Goal: Task Accomplishment & Management: Use online tool/utility

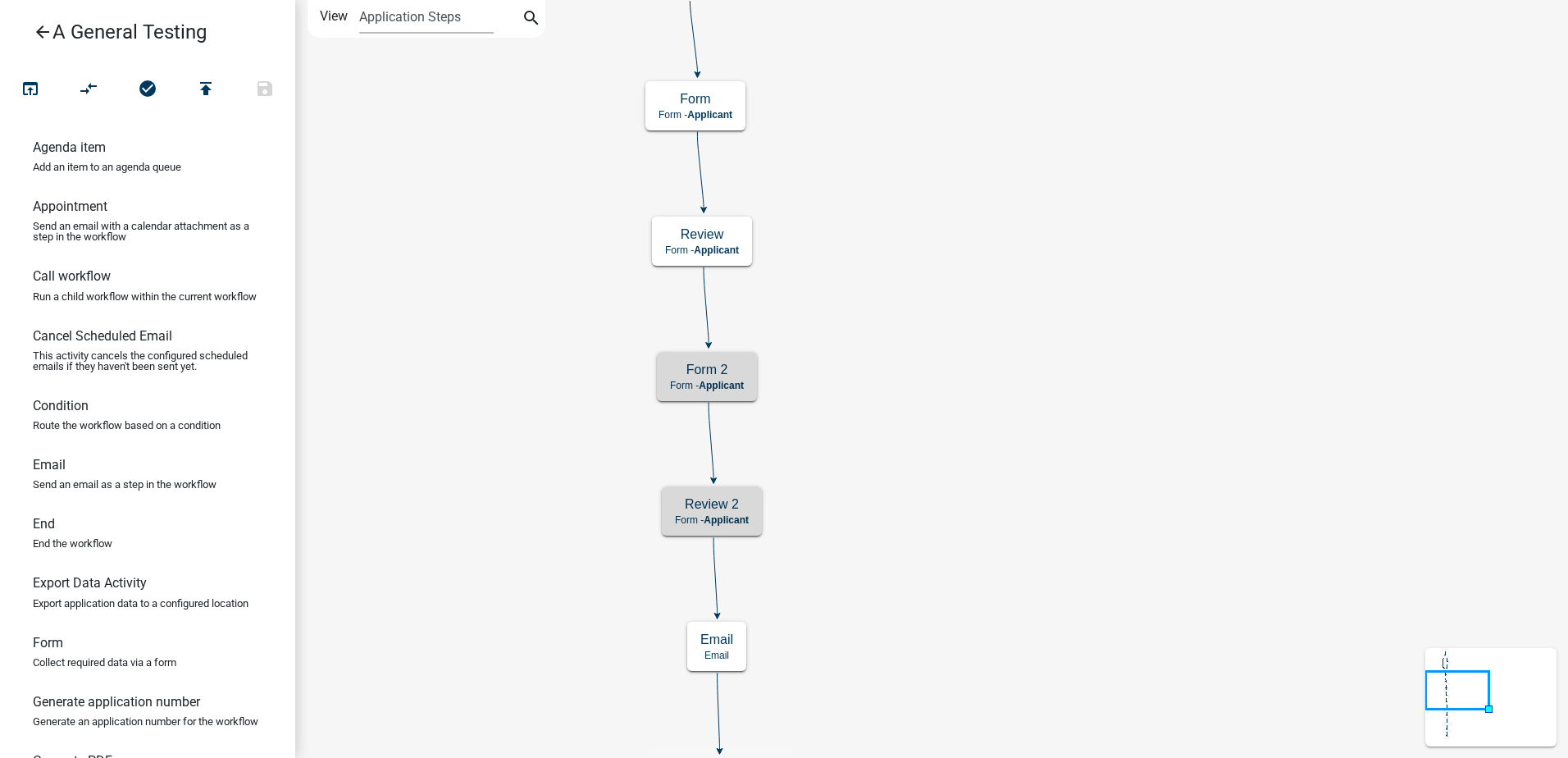
click at [1076, 320] on icon "Start Start - Applicant Form Form - Applicant Documents Generate PDF - Applican…" at bounding box center [932, 676] width 1271 height 1350
click at [854, 372] on icon "Start Start - Applicant Form Form - Applicant Documents Generate PDF - Applican…" at bounding box center [932, 676] width 1271 height 1350
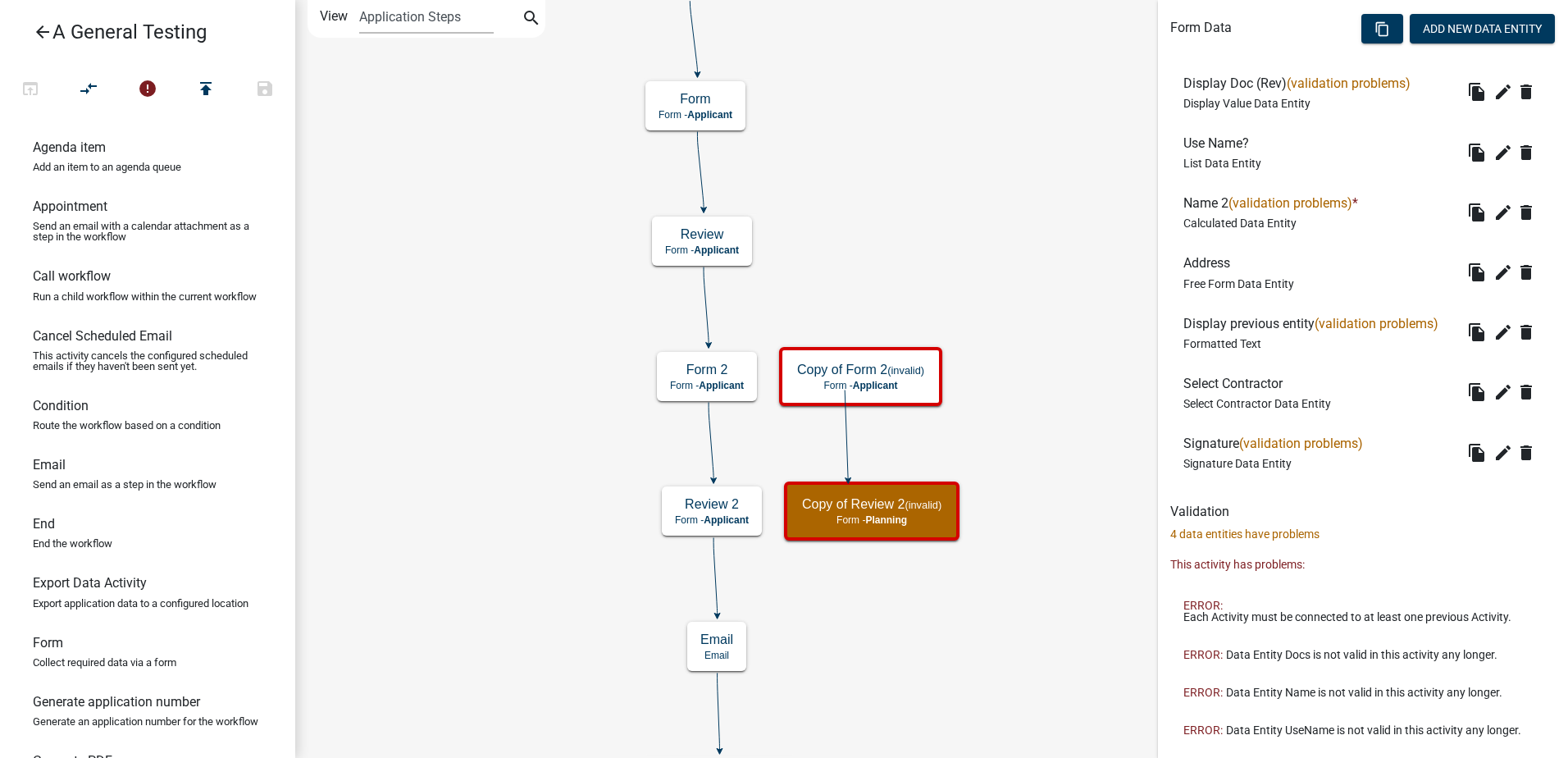
scroll to position [596, 0]
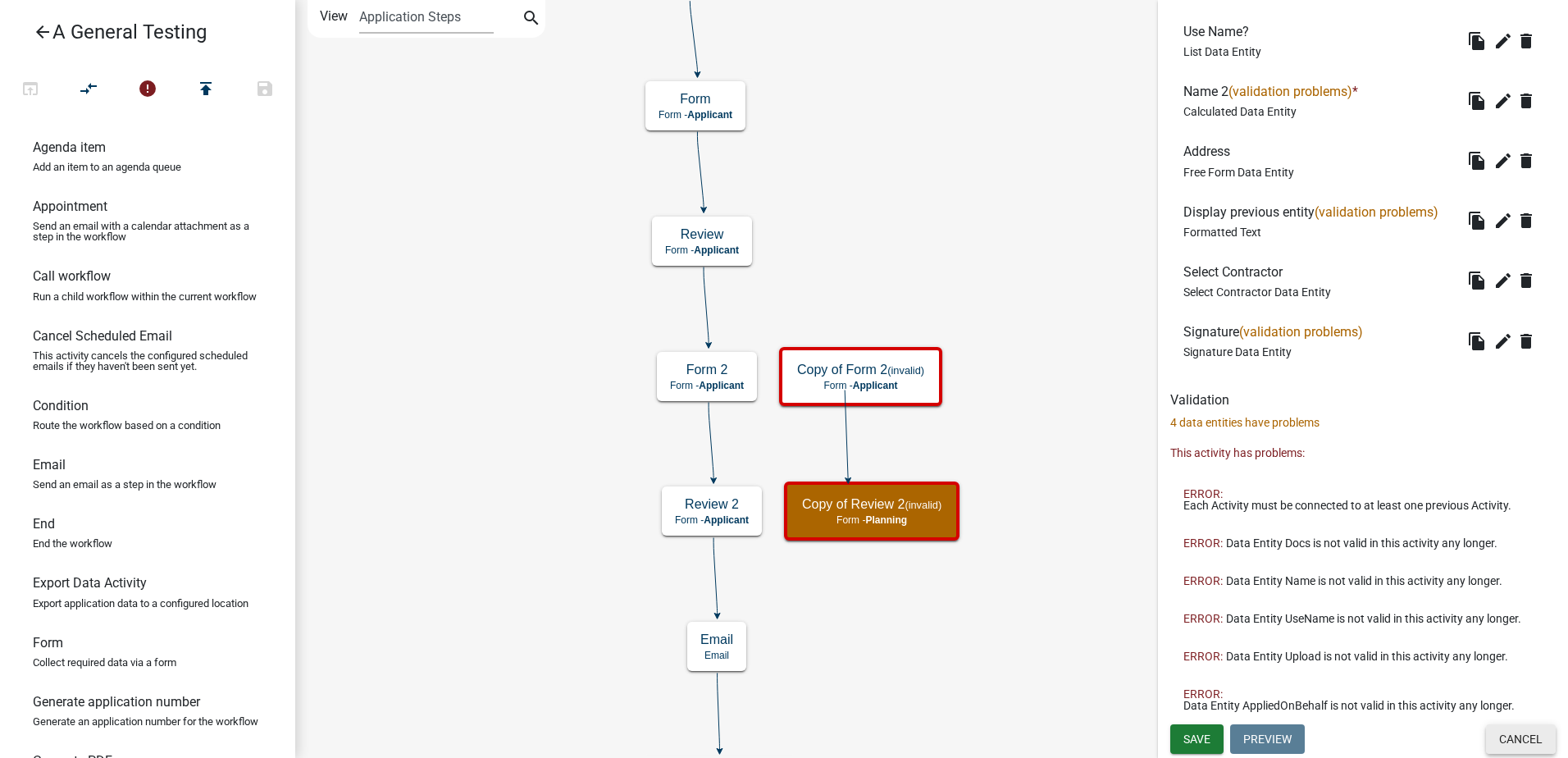
drag, startPoint x: 1513, startPoint y: 740, endPoint x: 1476, endPoint y: 714, distance: 45.2
click at [1509, 736] on button "Cancel" at bounding box center [1520, 739] width 70 height 30
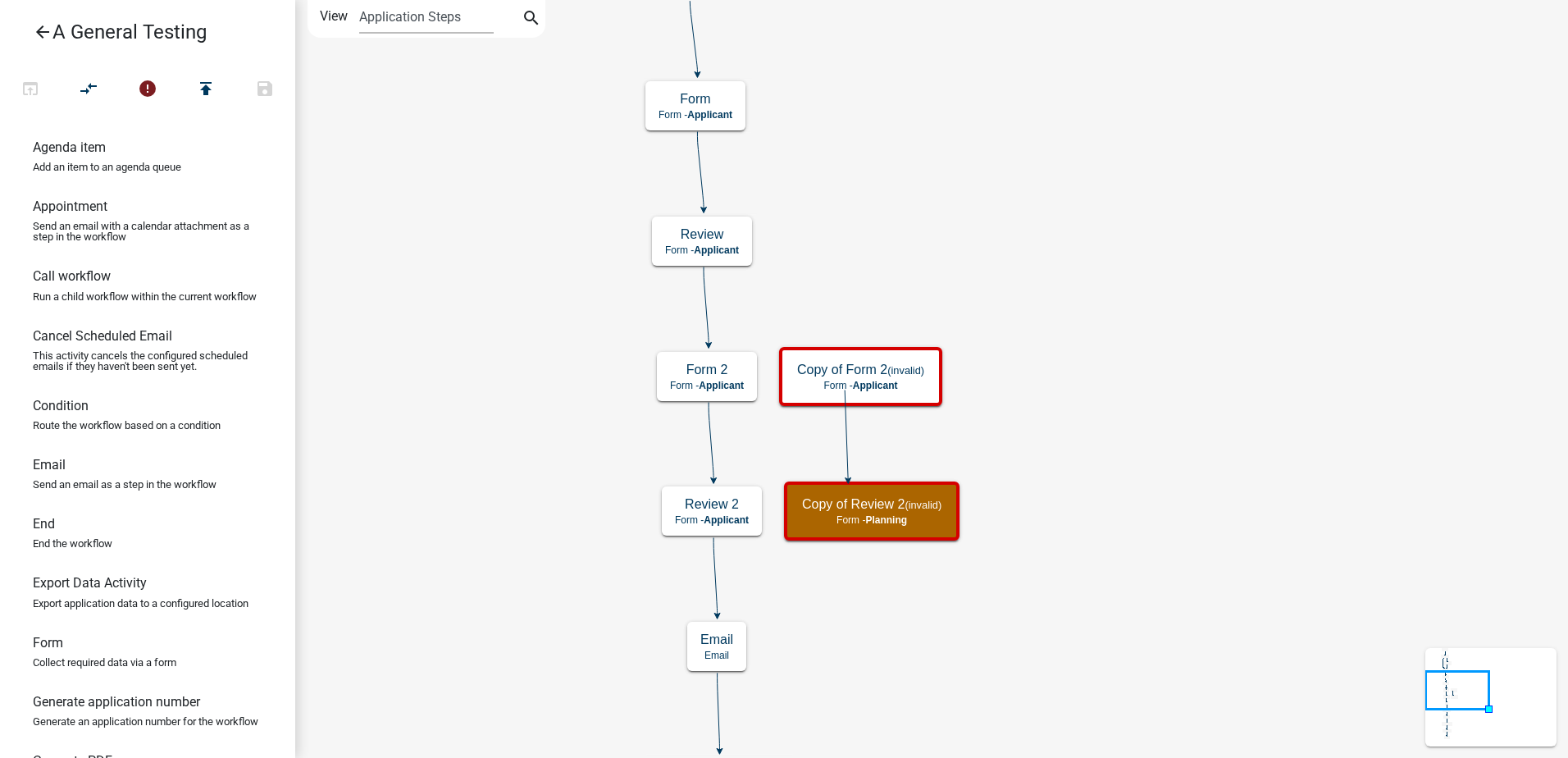
scroll to position [0, 0]
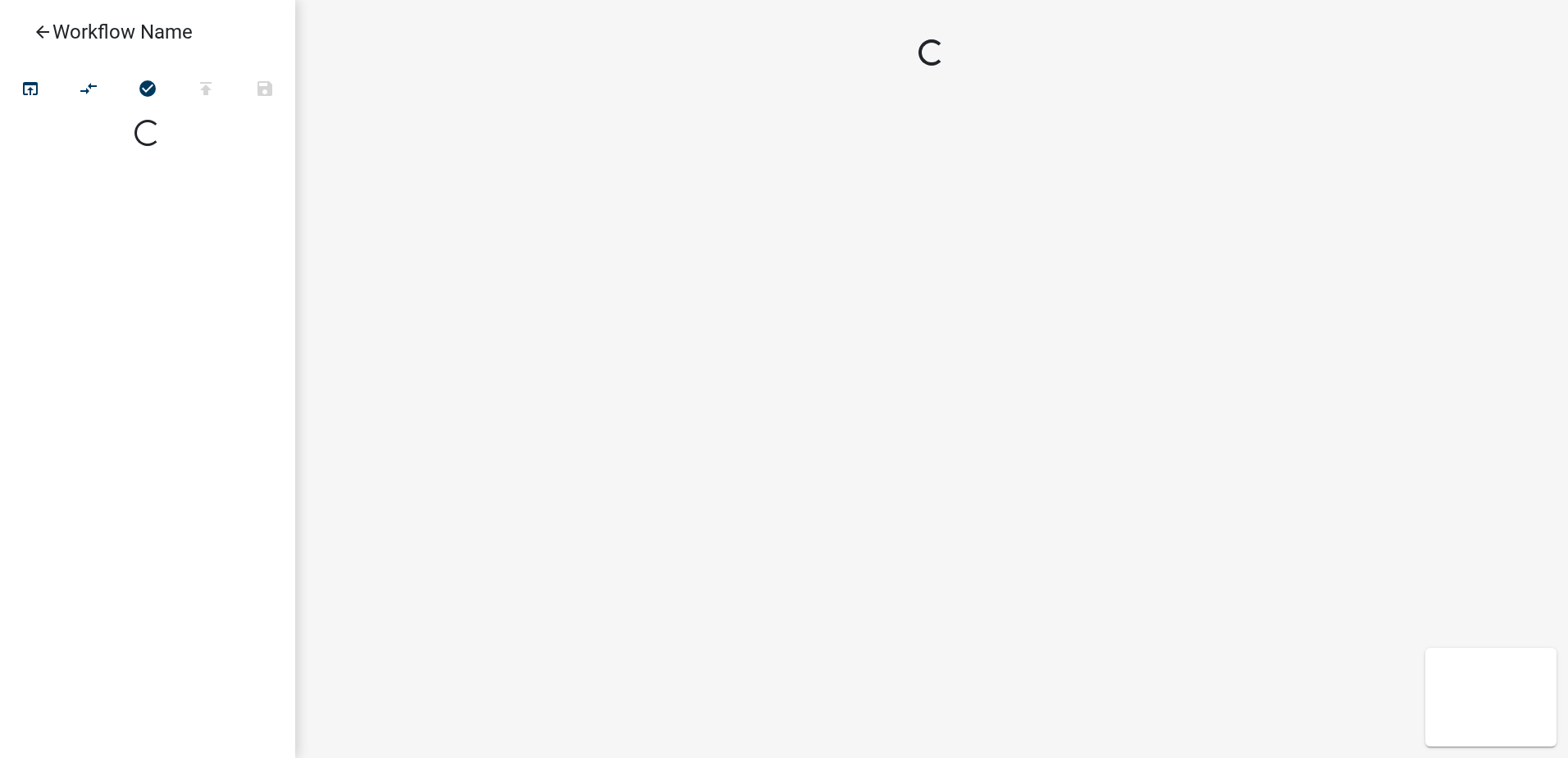
select select
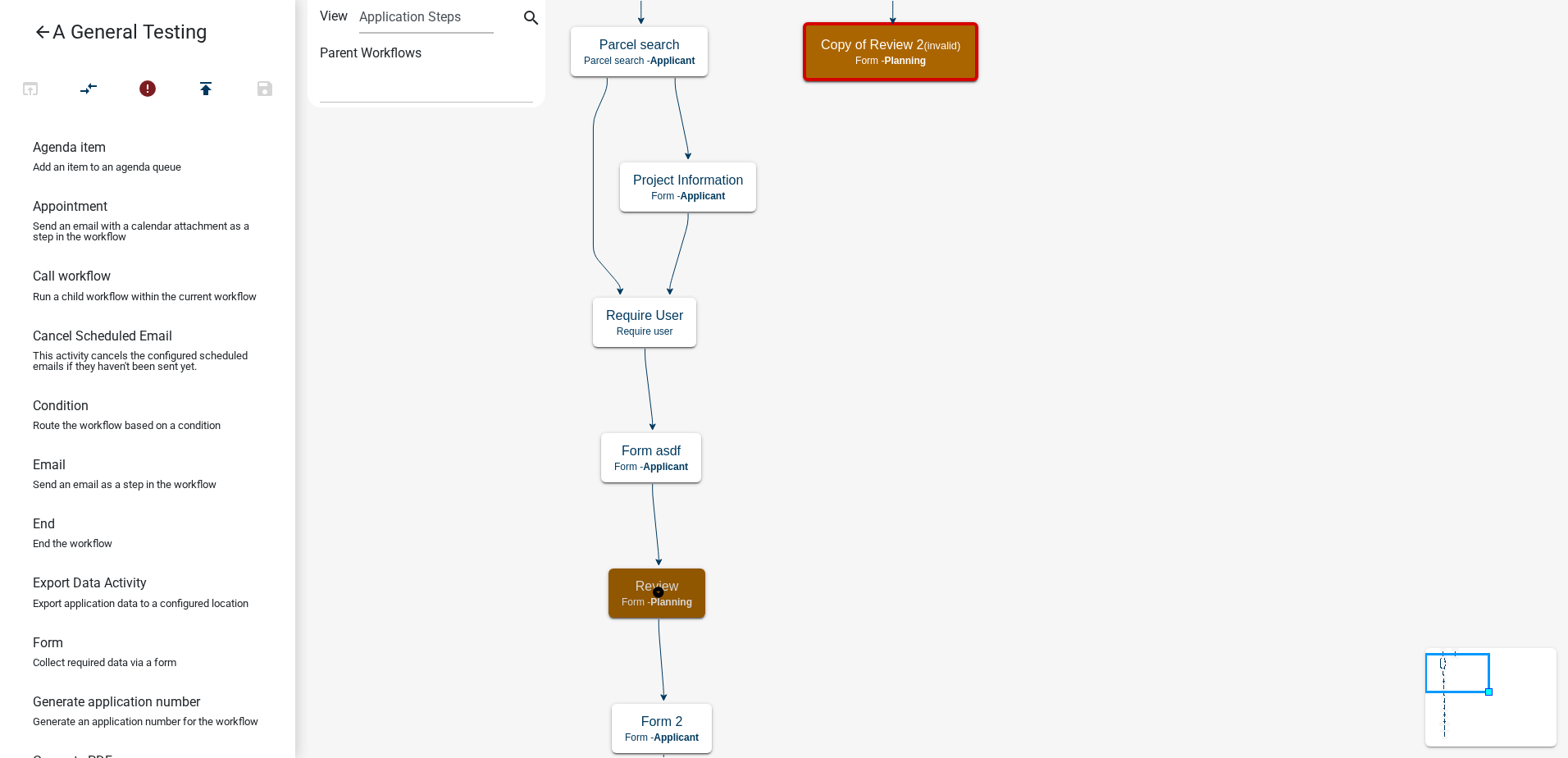
click at [620, 586] on div "Review Form - Planning" at bounding box center [657, 593] width 97 height 50
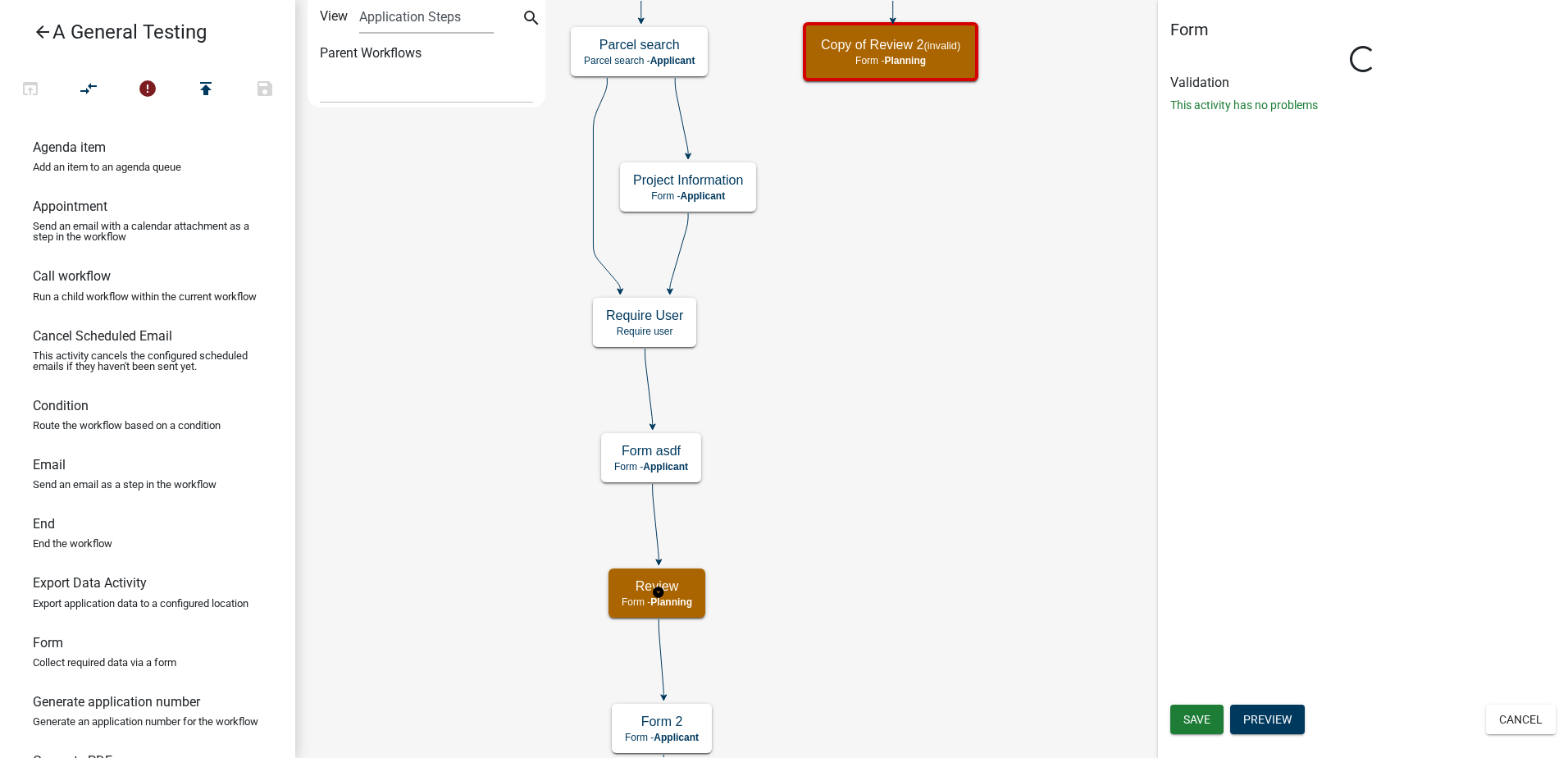
select select "7E39ED14-8BE5-4608-81DC-0D04A1F7FBDF"
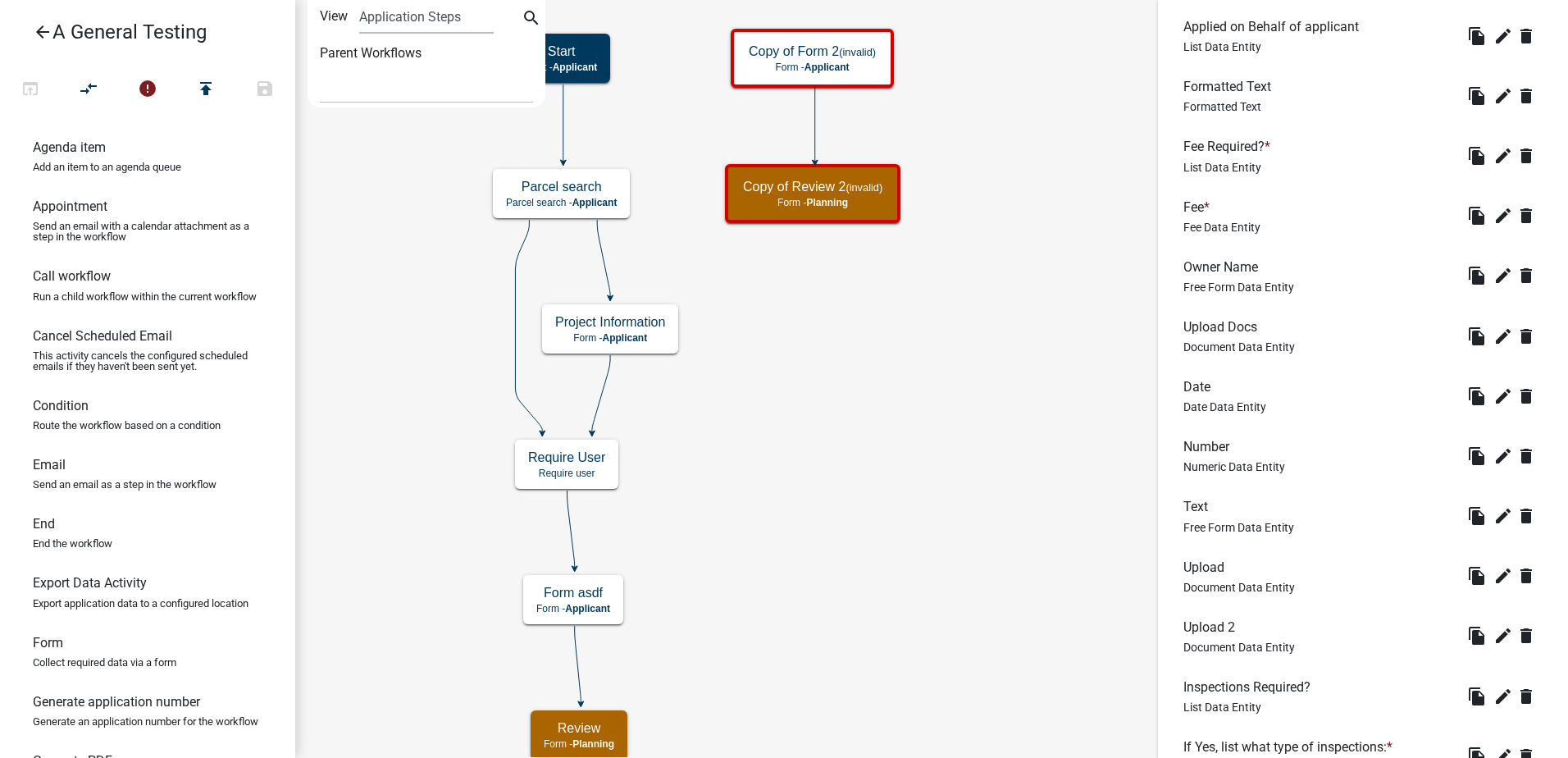
scroll to position [238, 0]
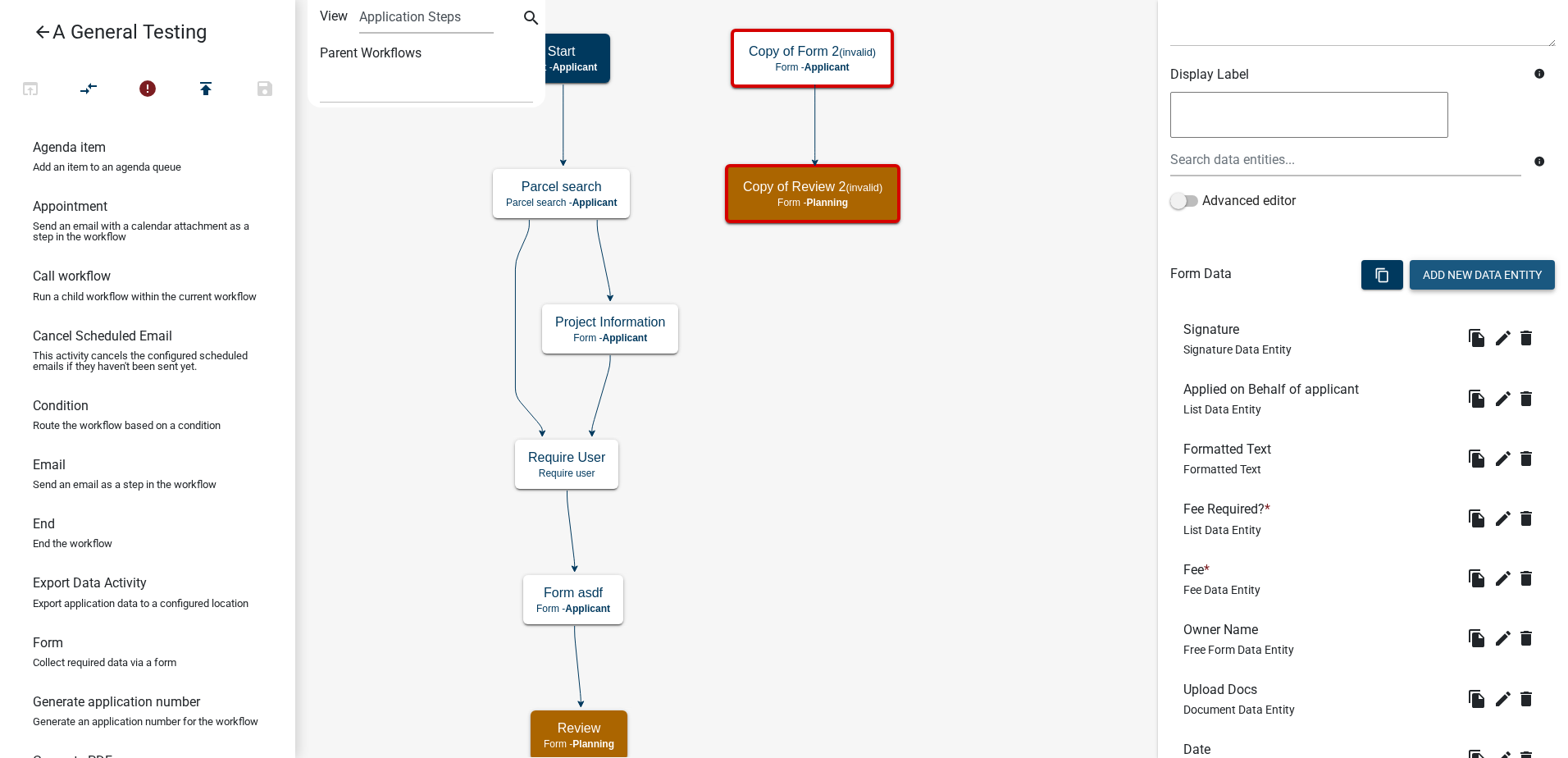
click at [1449, 279] on button "Add New Data Entity" at bounding box center [1482, 275] width 145 height 30
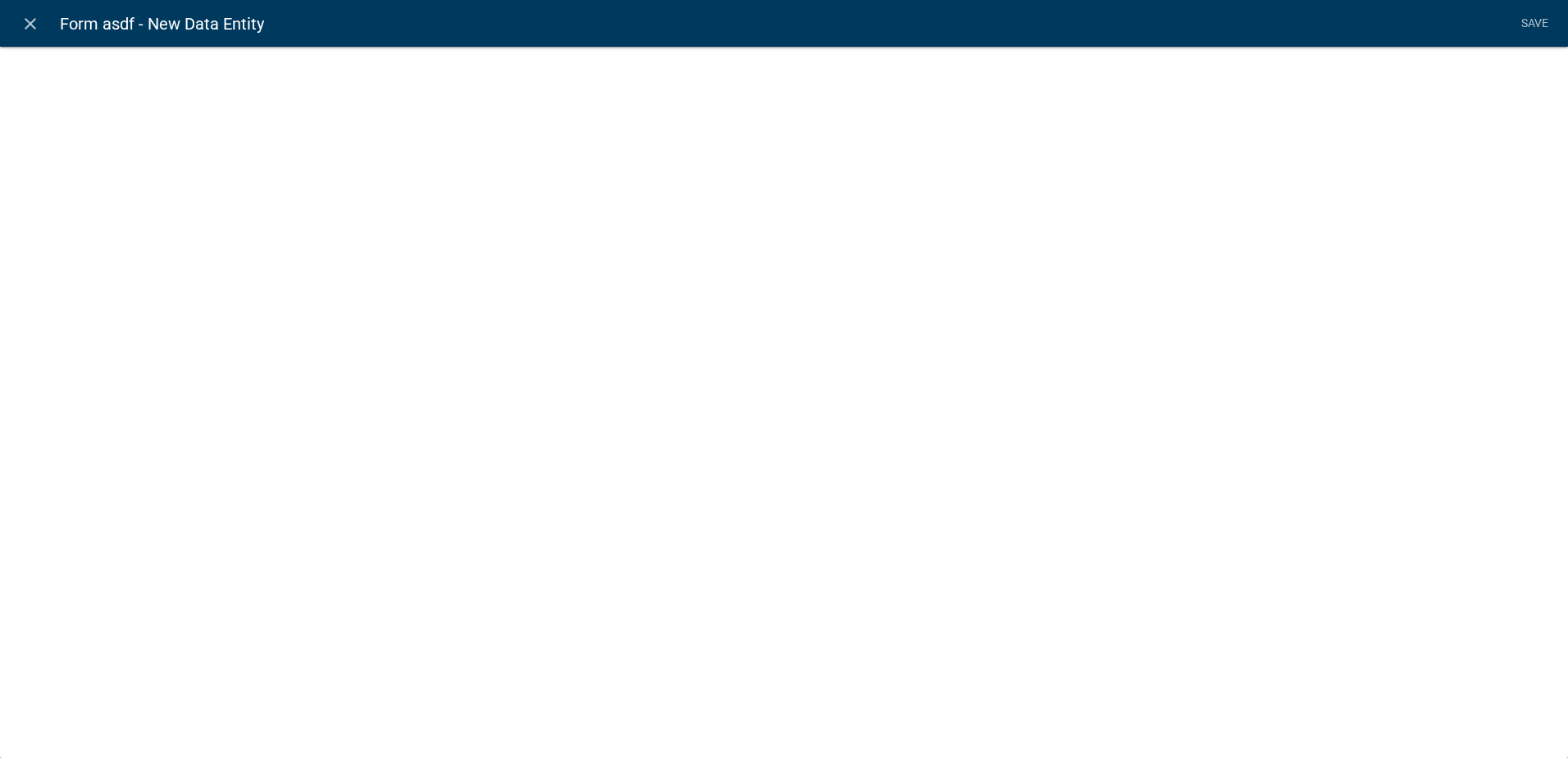
select select
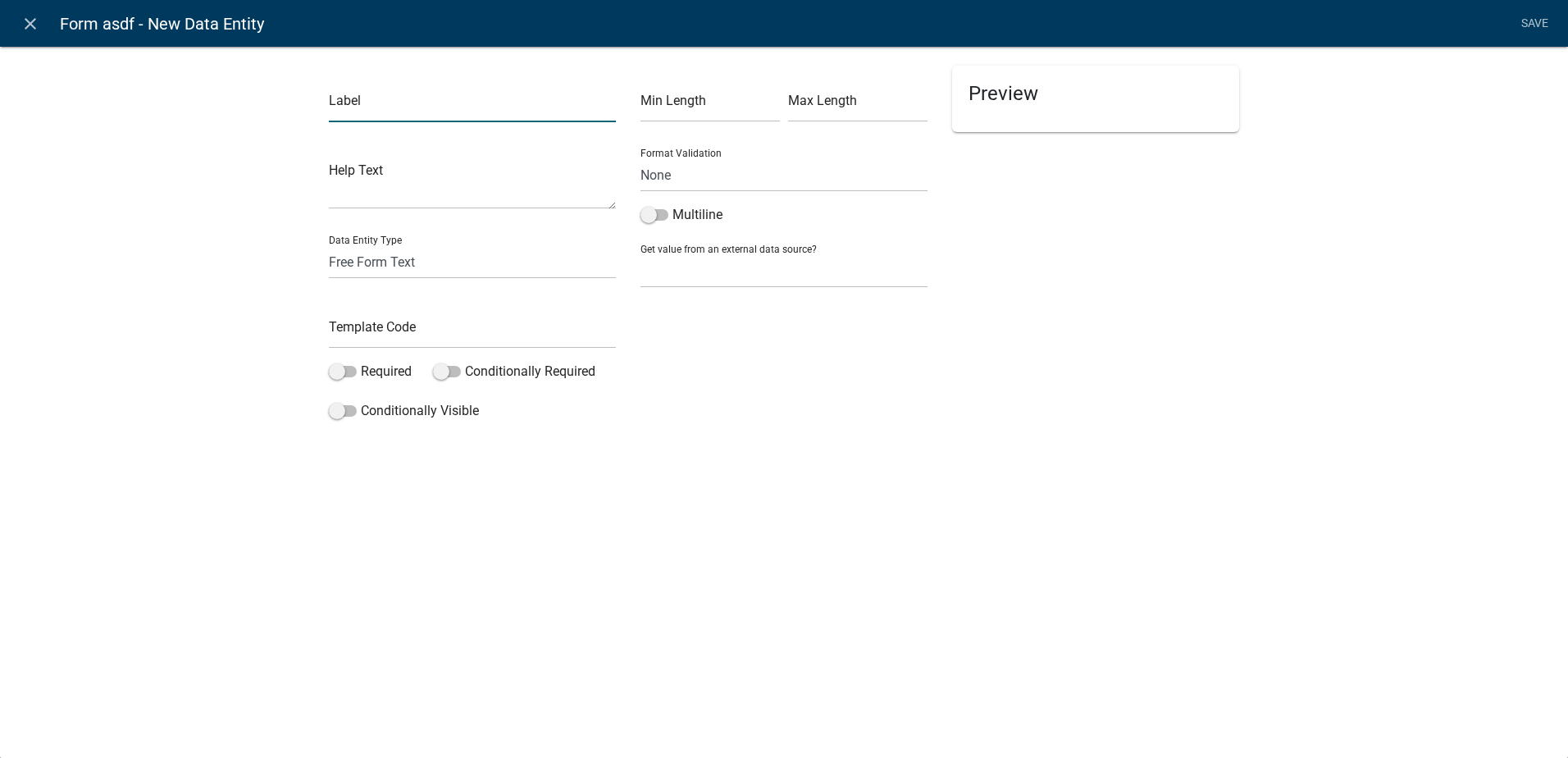
click at [364, 111] on input "text" at bounding box center [472, 106] width 287 height 34
type input "asdf"
click at [389, 336] on input "text" at bounding box center [472, 332] width 287 height 34
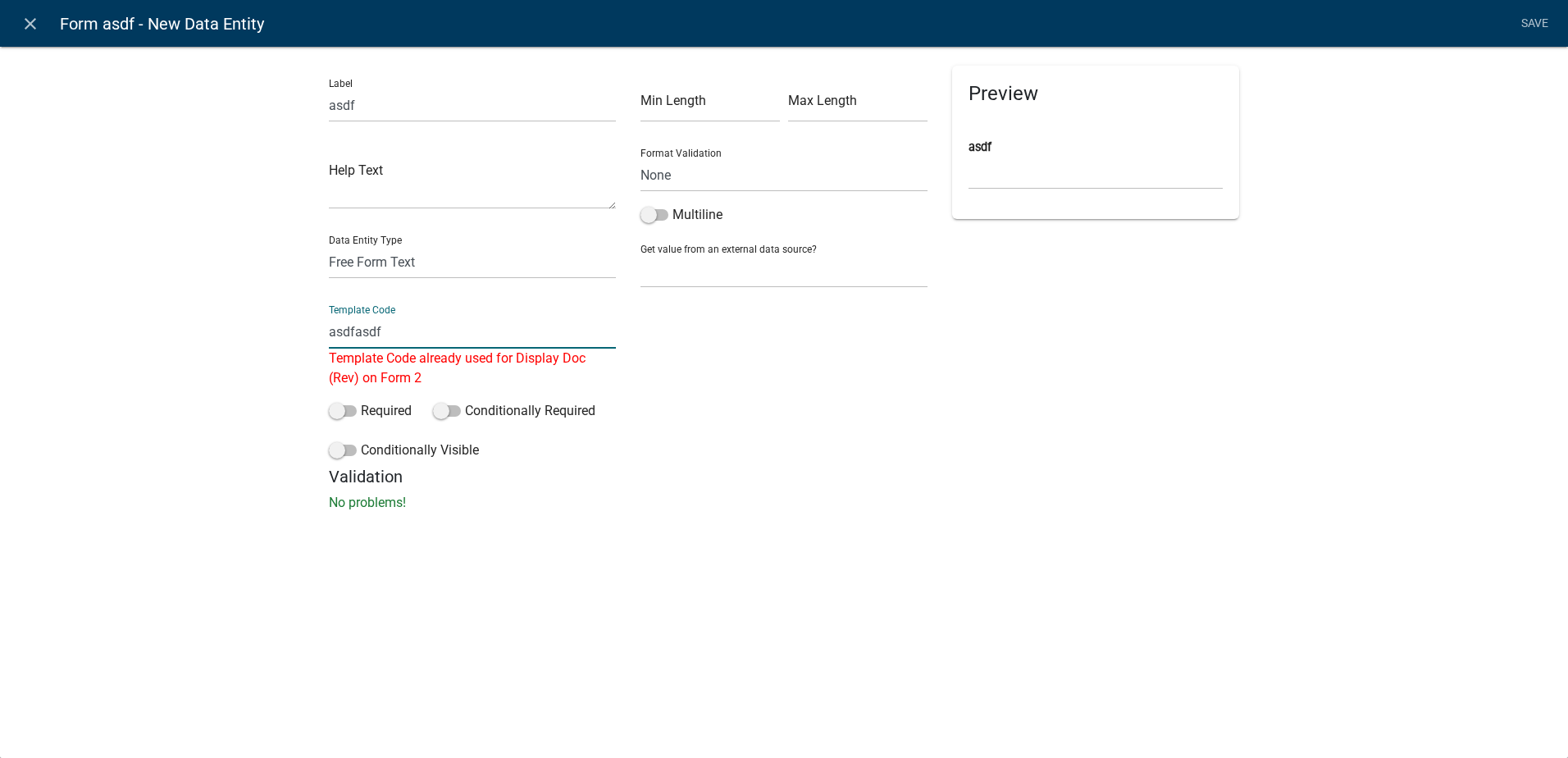
type input "asdfasdf"
drag, startPoint x: 1126, startPoint y: 396, endPoint x: 1147, endPoint y: 397, distance: 21.0
click at [1130, 396] on div "Preview asdf" at bounding box center [1095, 265] width 311 height 401
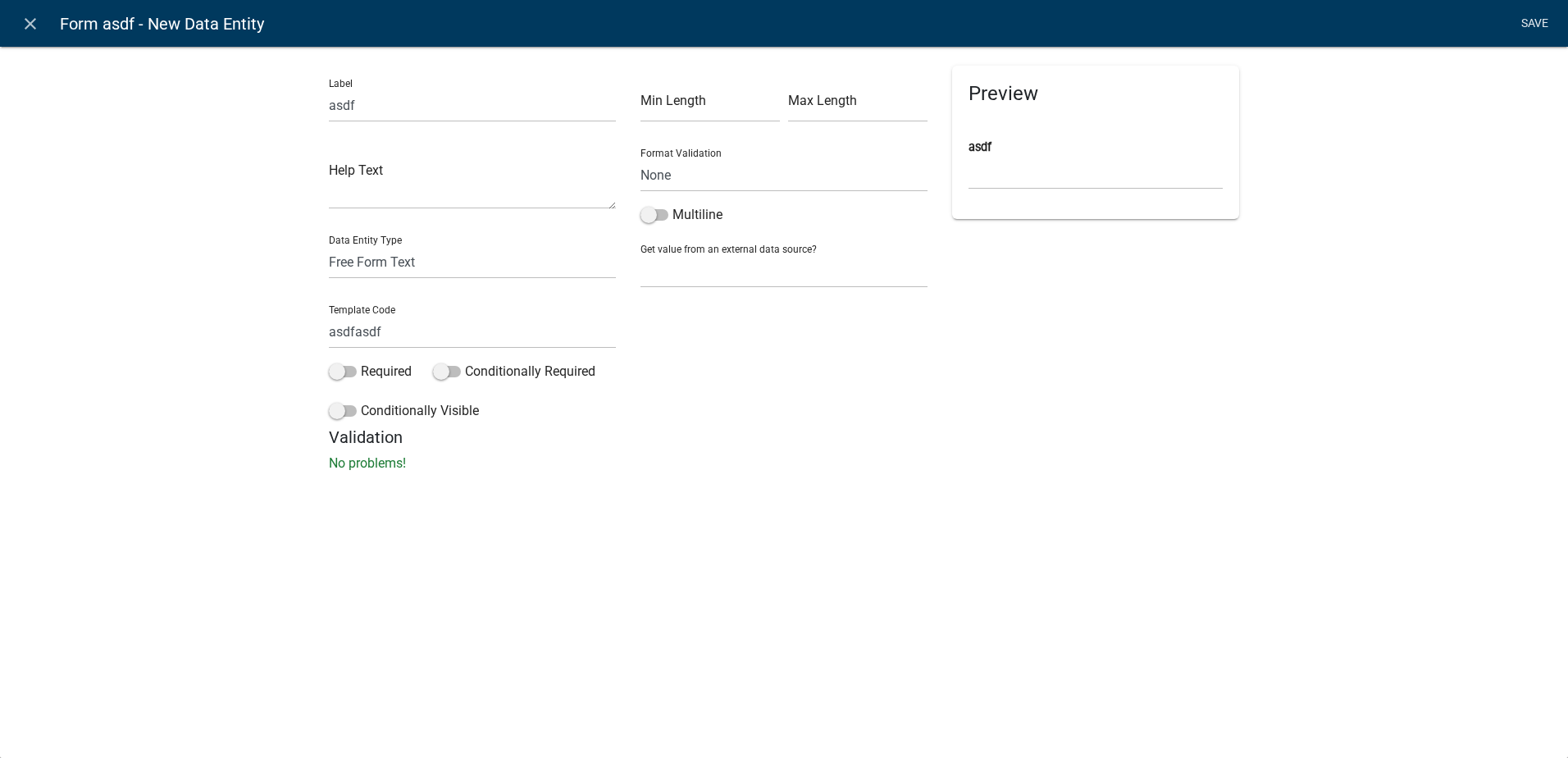
click at [1534, 19] on link "Save" at bounding box center [1534, 23] width 41 height 31
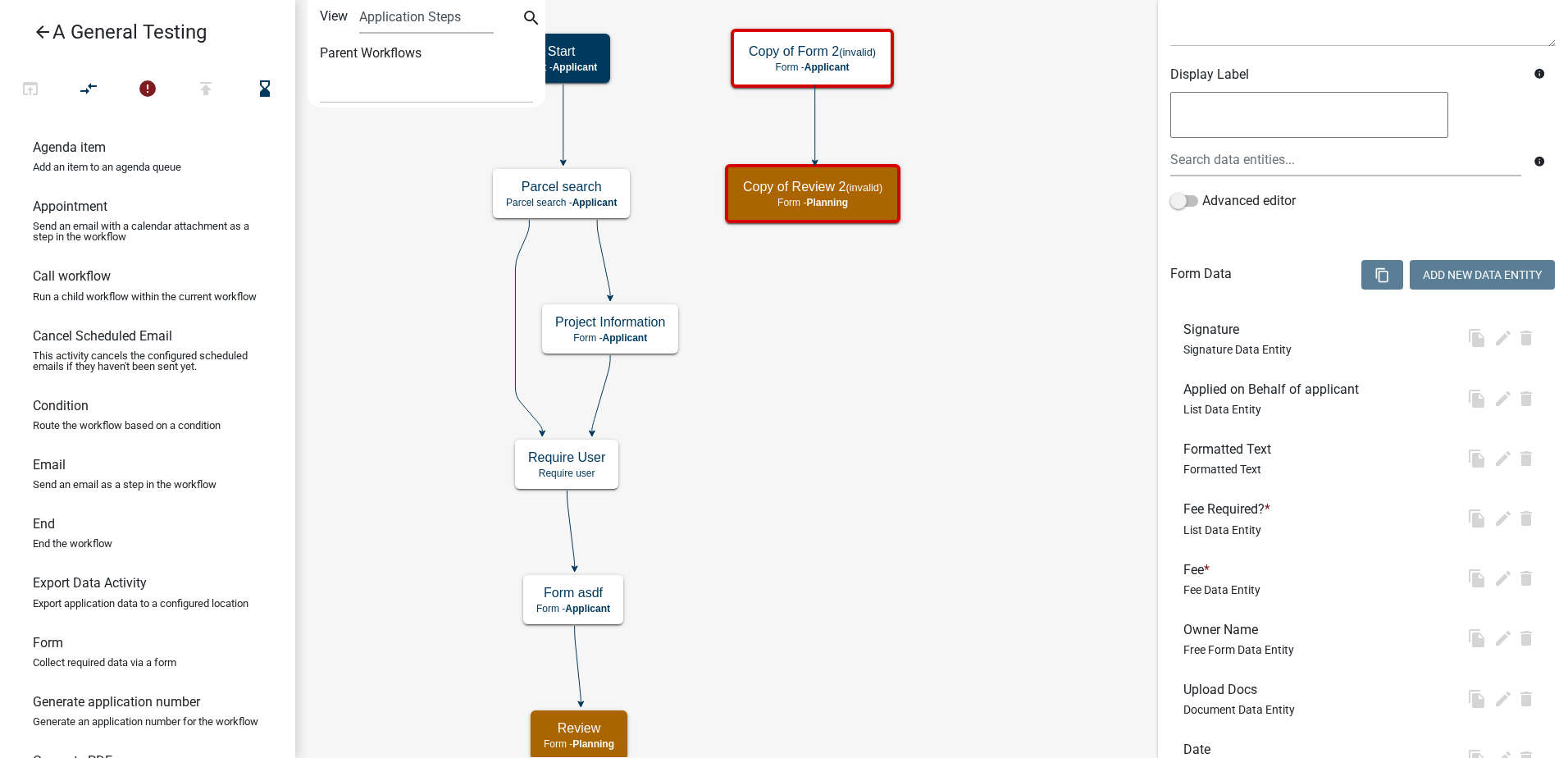
scroll to position [0, 0]
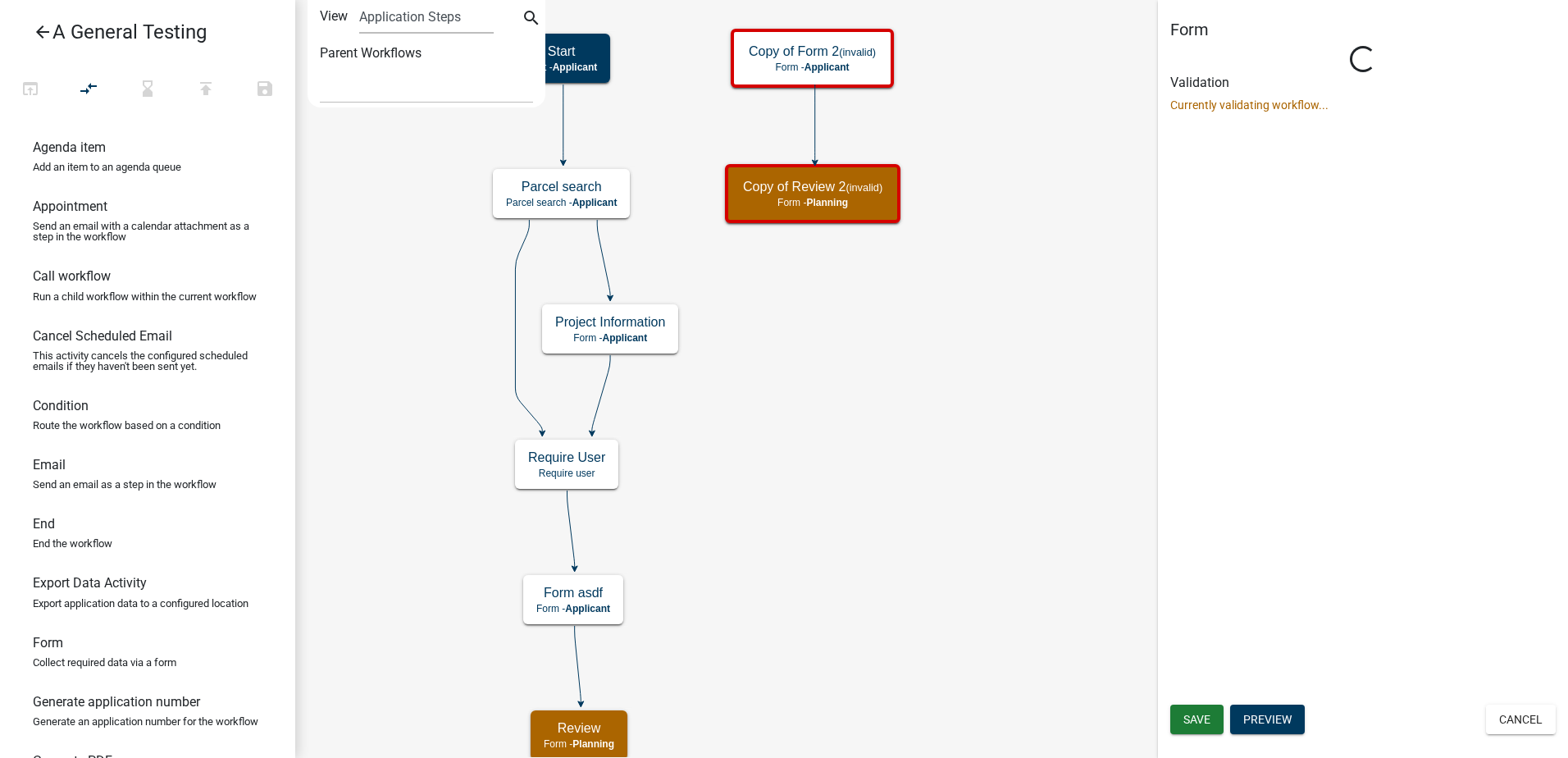
select select "7E39ED14-8BE5-4608-81DC-0D04A1F7FBDF"
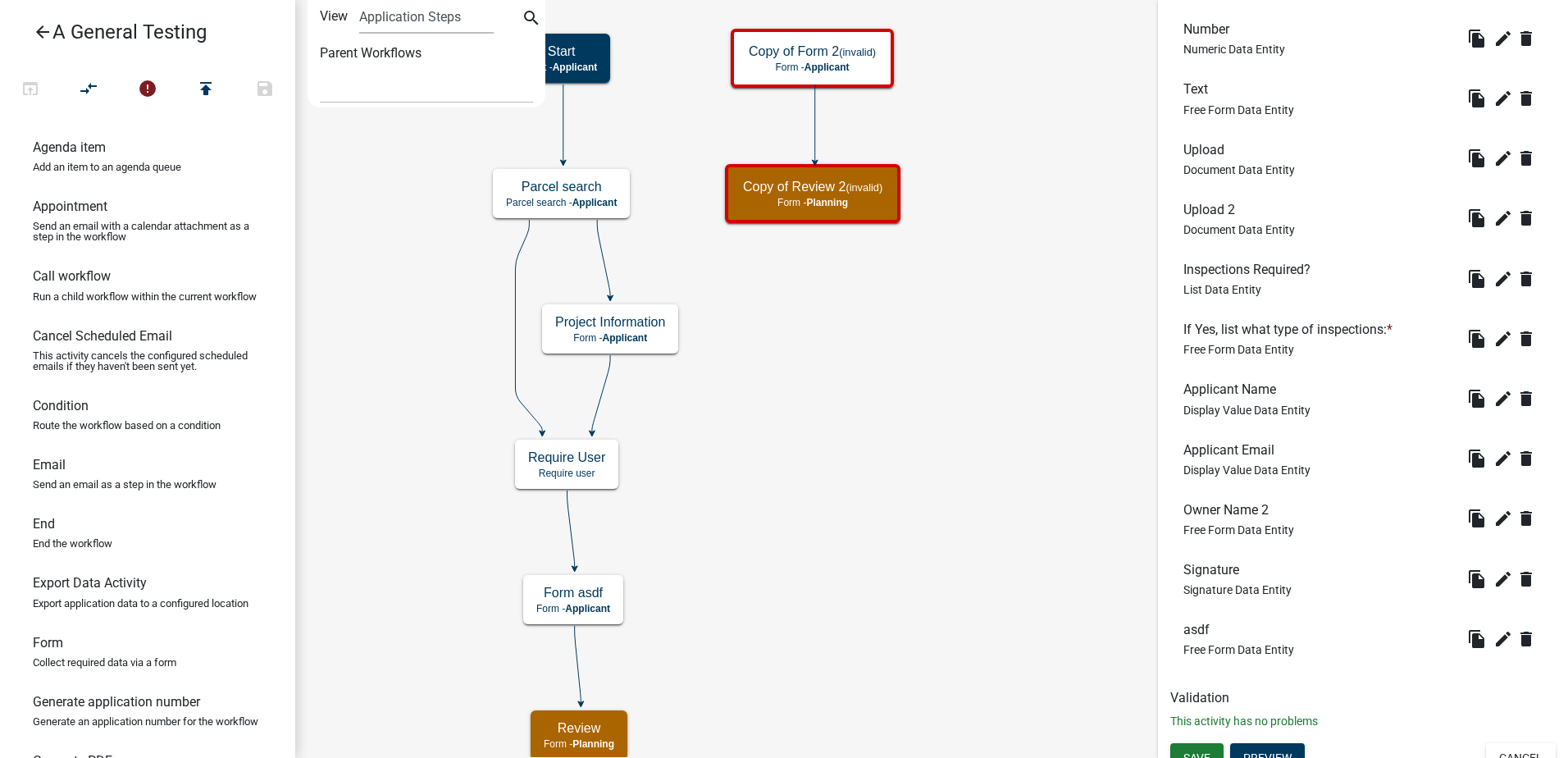
scroll to position [1037, 0]
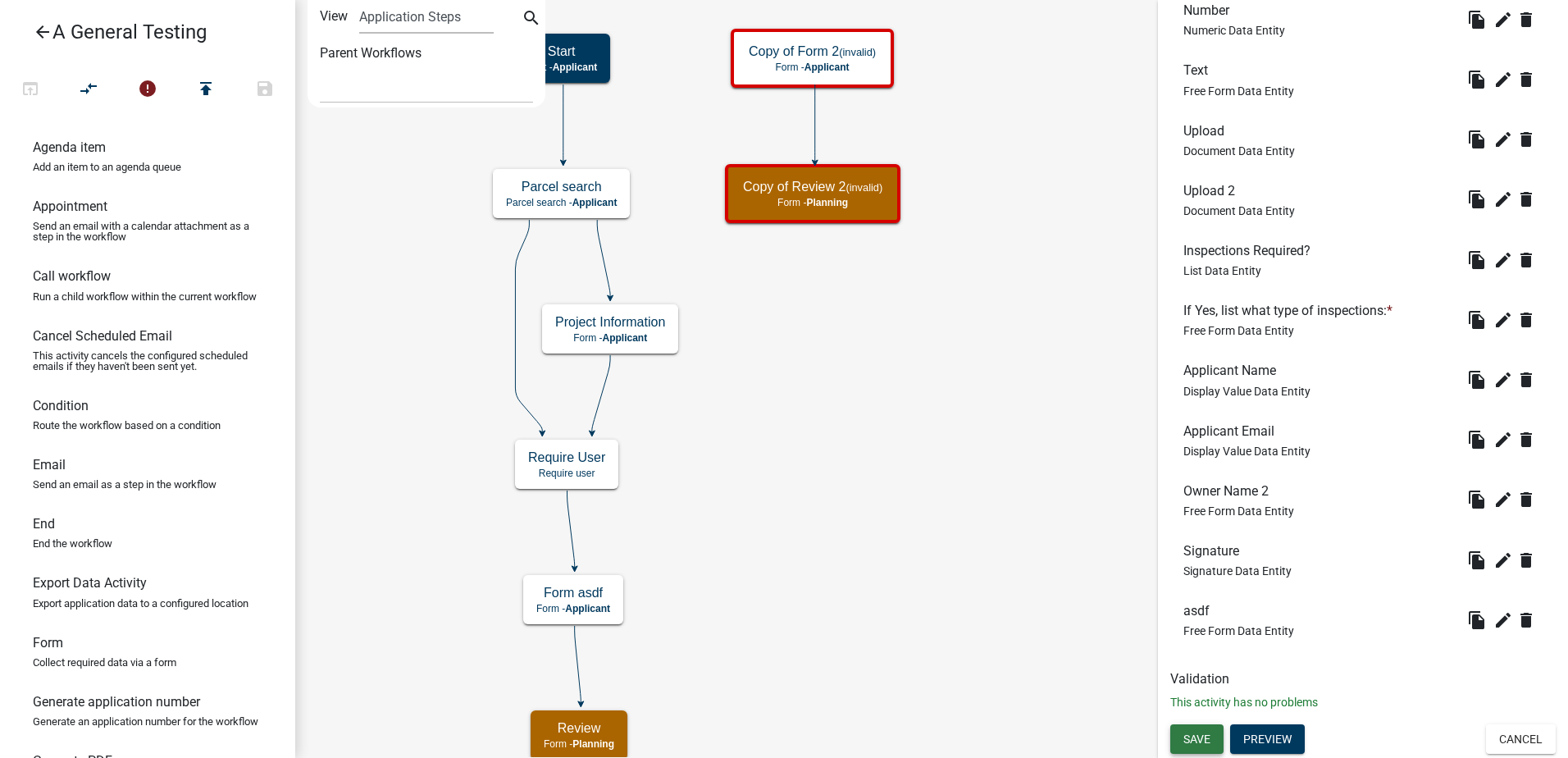
click at [1203, 737] on span "Save" at bounding box center [1196, 738] width 27 height 13
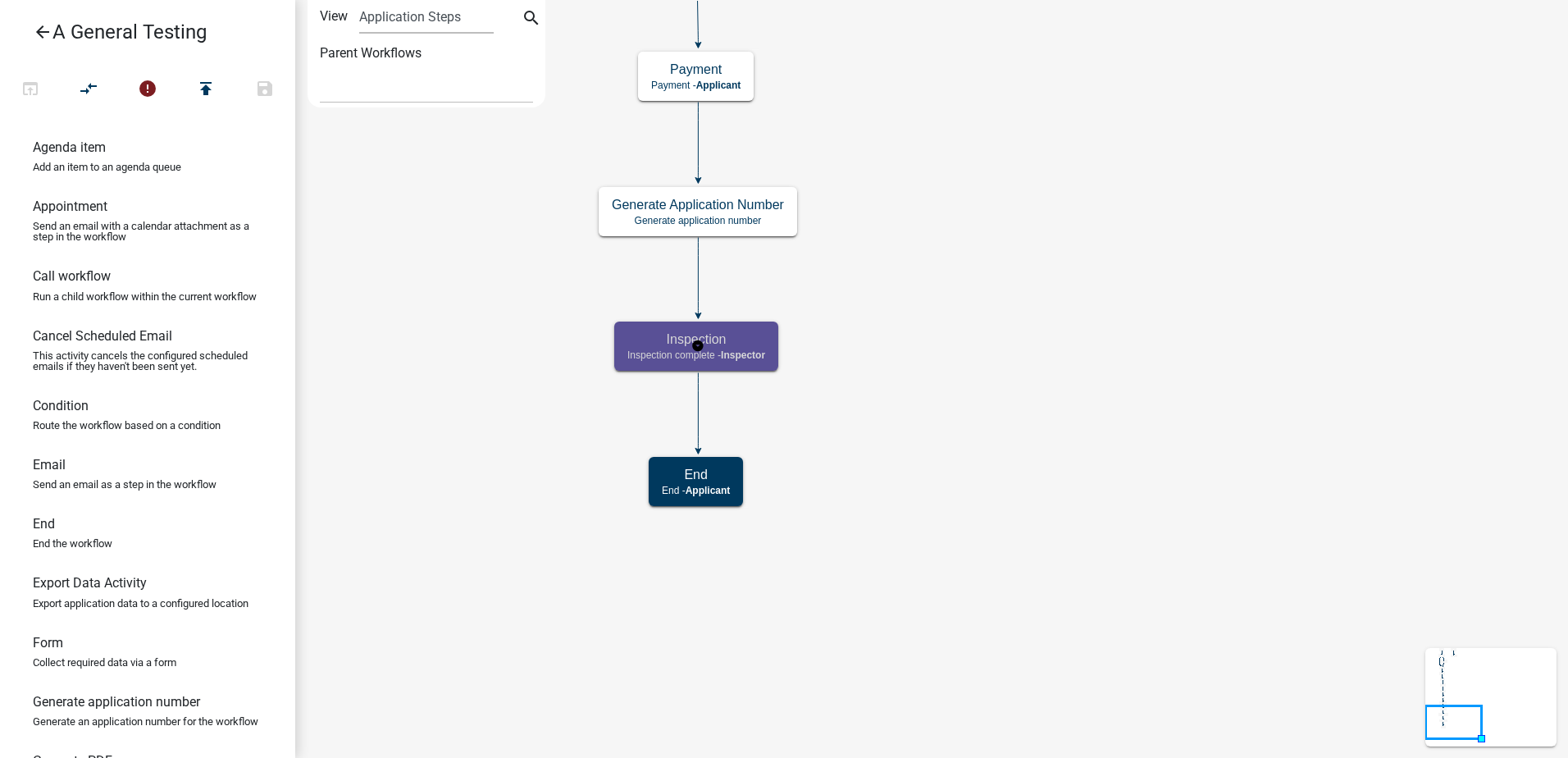
click at [640, 337] on h5 "Inspection" at bounding box center [695, 339] width 137 height 16
select select "D30EC31E-BC92-4BF1-8197-5954CF1D7C2F"
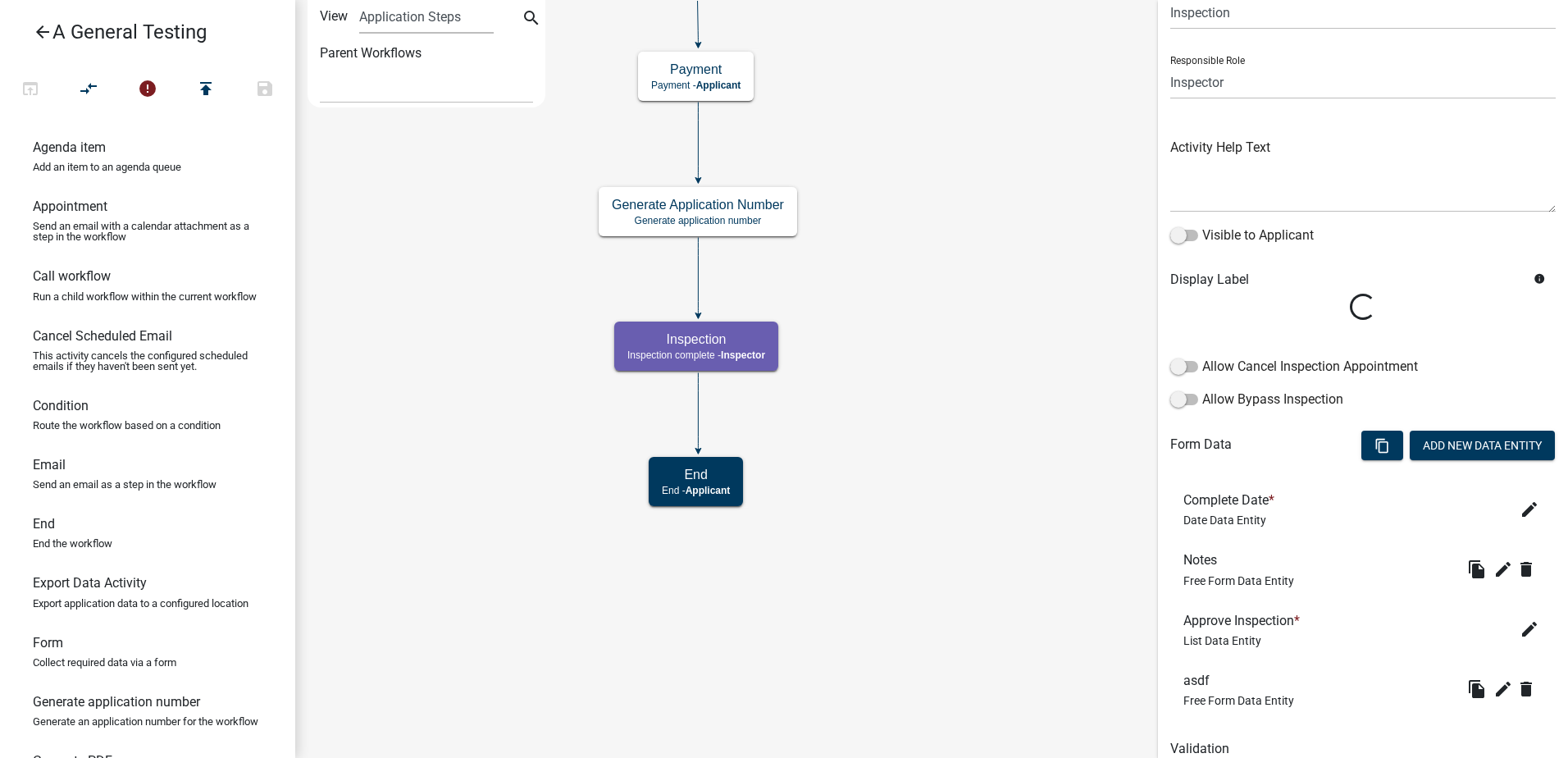
scroll to position [141, 0]
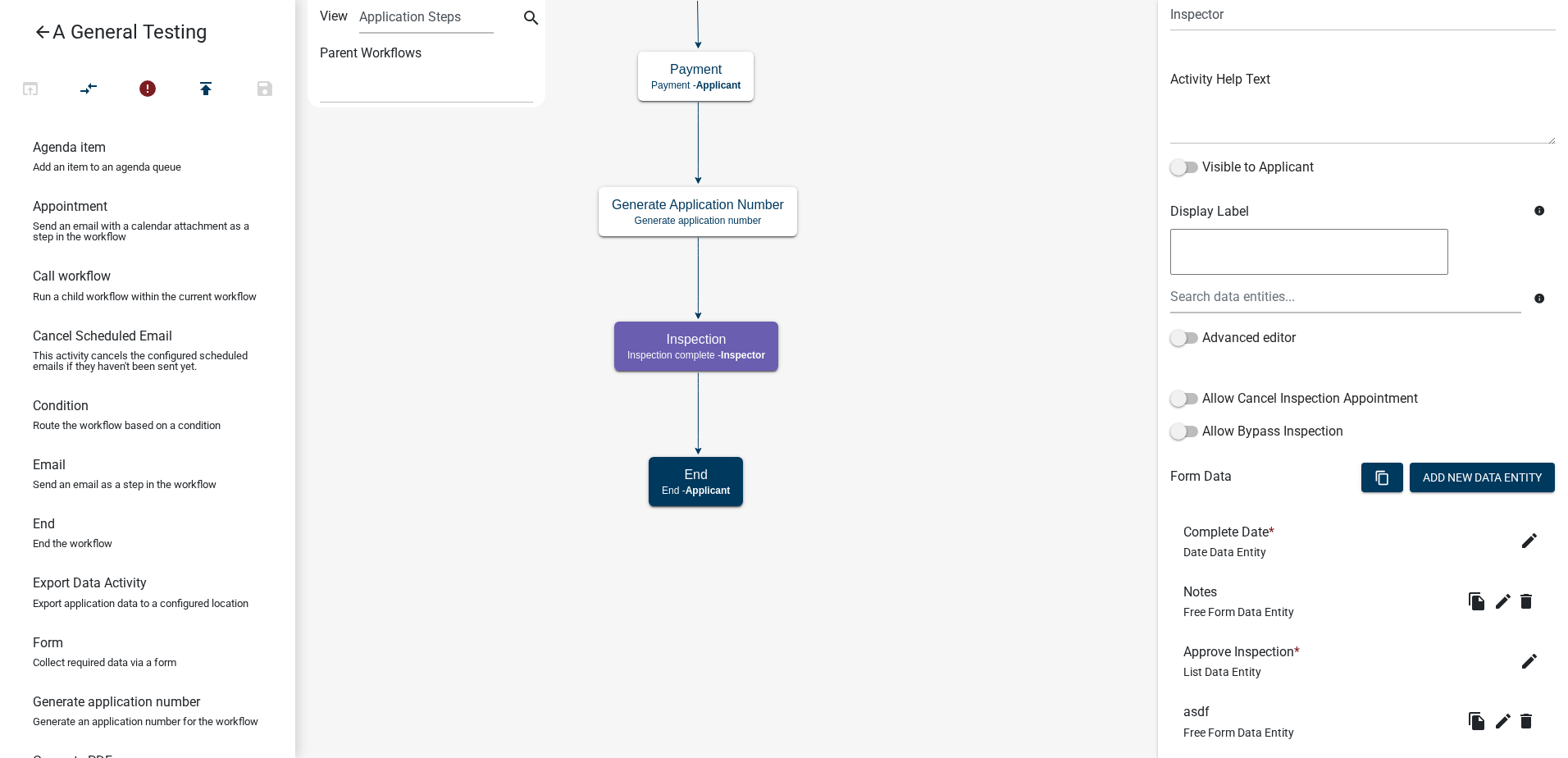
click at [862, 339] on icon "Start Start - Applicant Form asdf Form - Applicant Documents Generate PDF - App…" at bounding box center [932, 379] width 1271 height 756
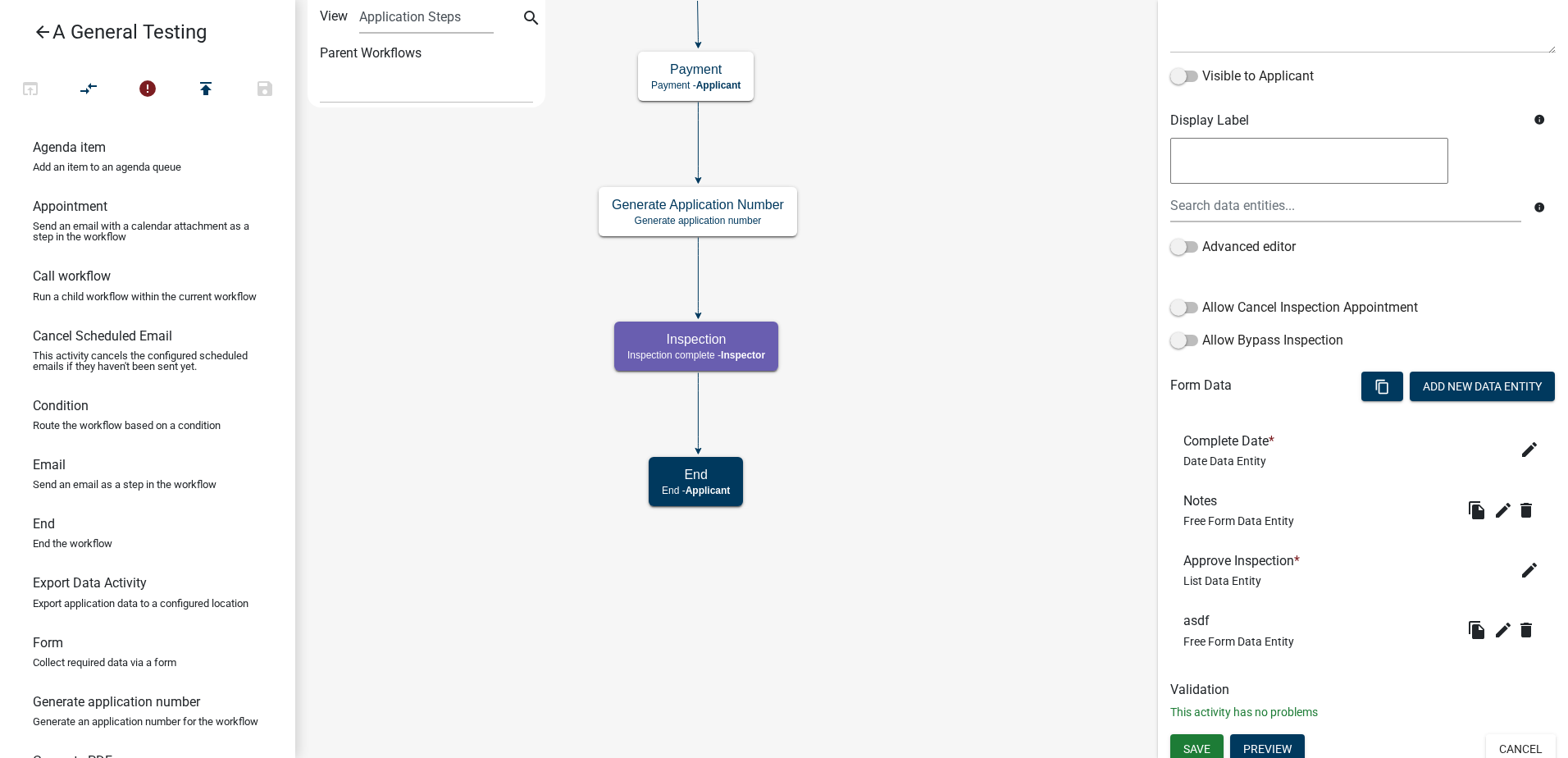
scroll to position [242, 0]
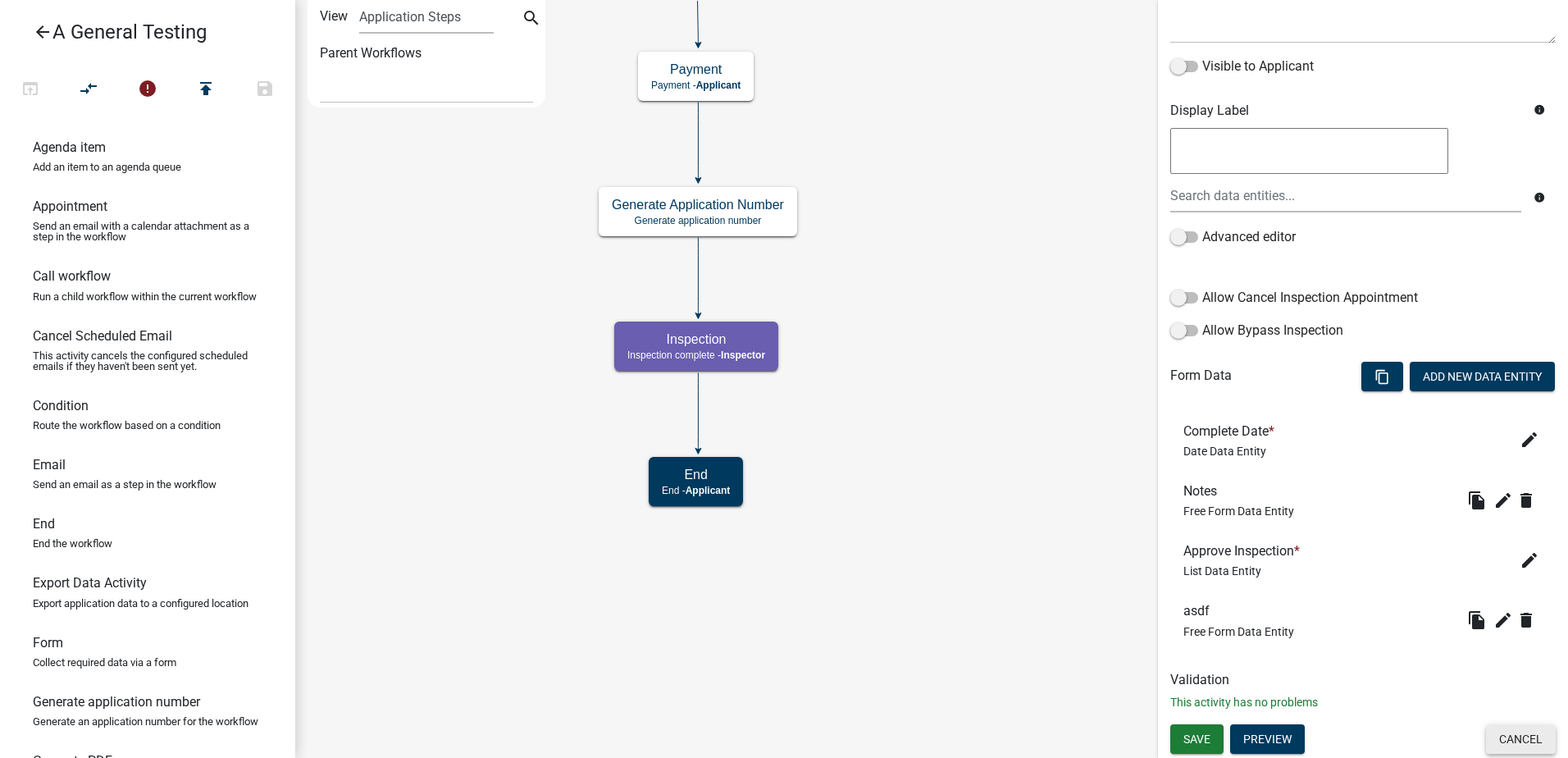
click at [1498, 736] on button "Cancel" at bounding box center [1520, 739] width 70 height 30
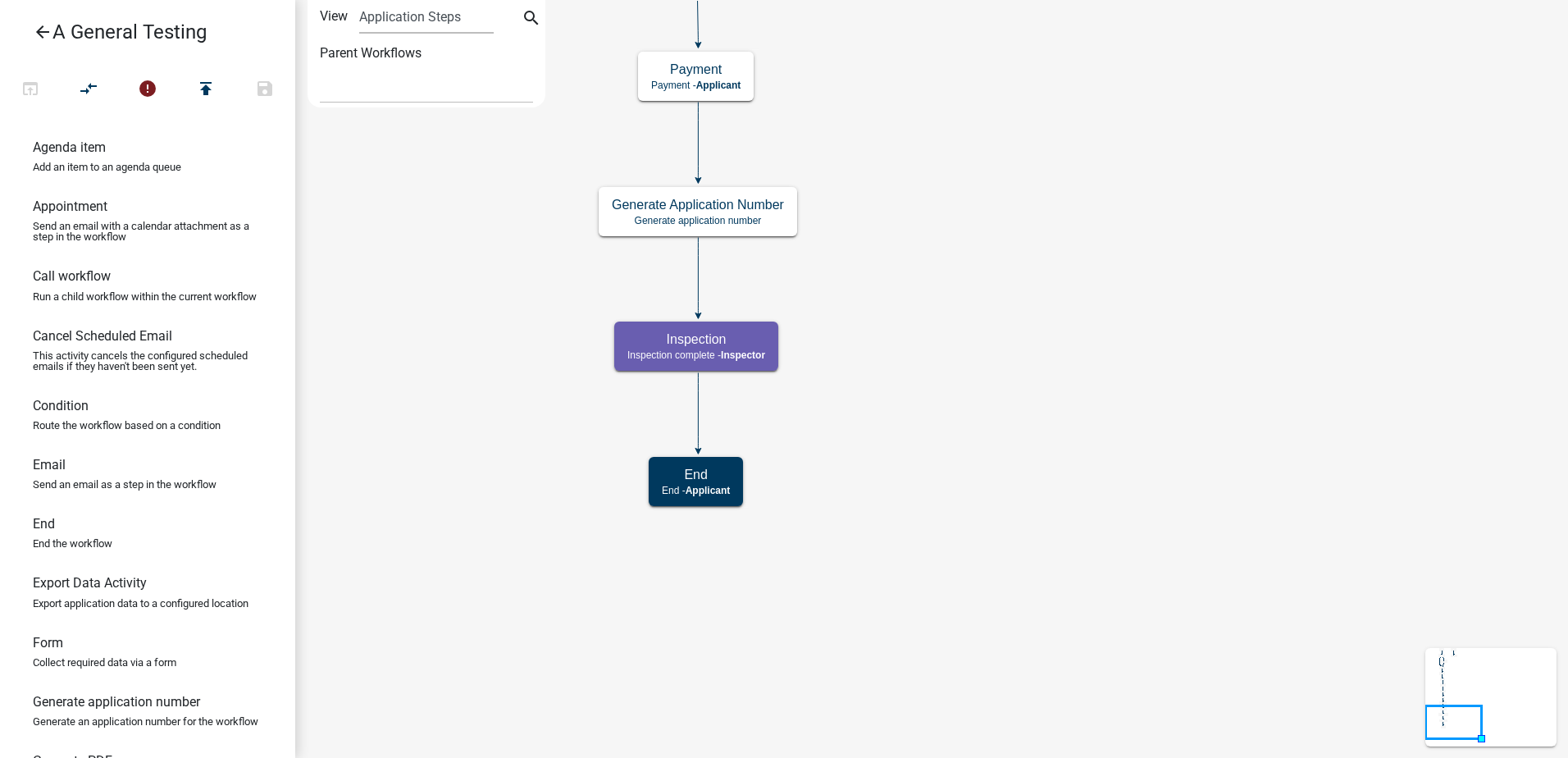
scroll to position [0, 0]
